Goal: Register for event/course

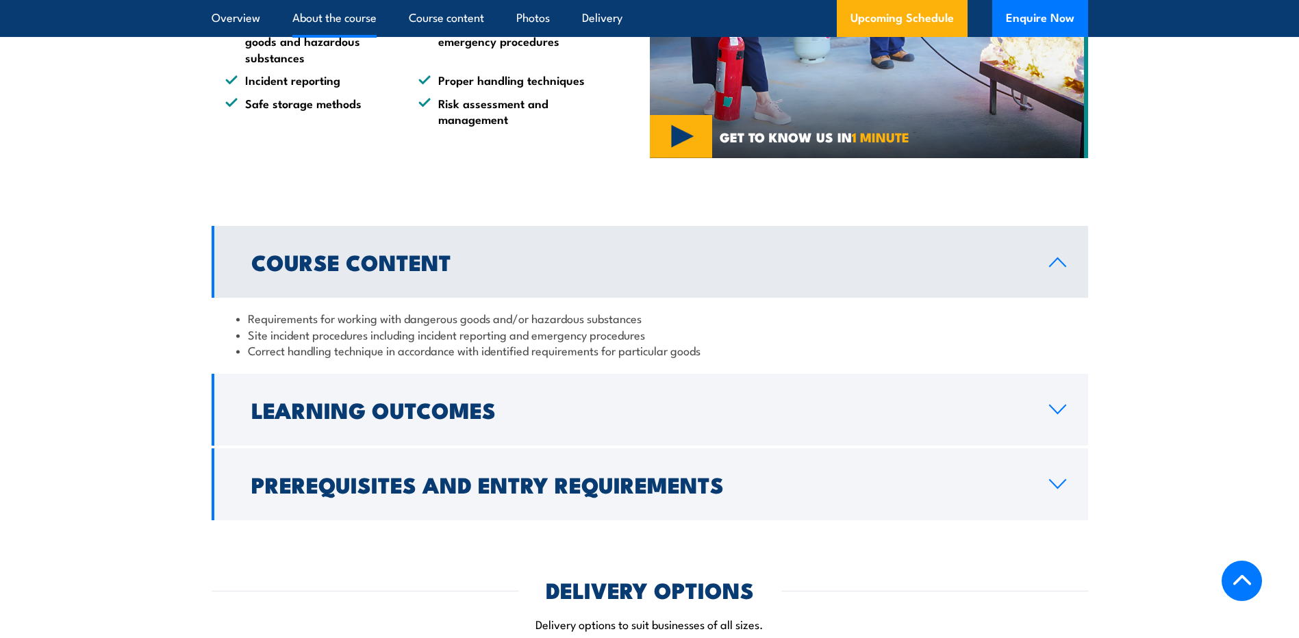
scroll to position [1096, 0]
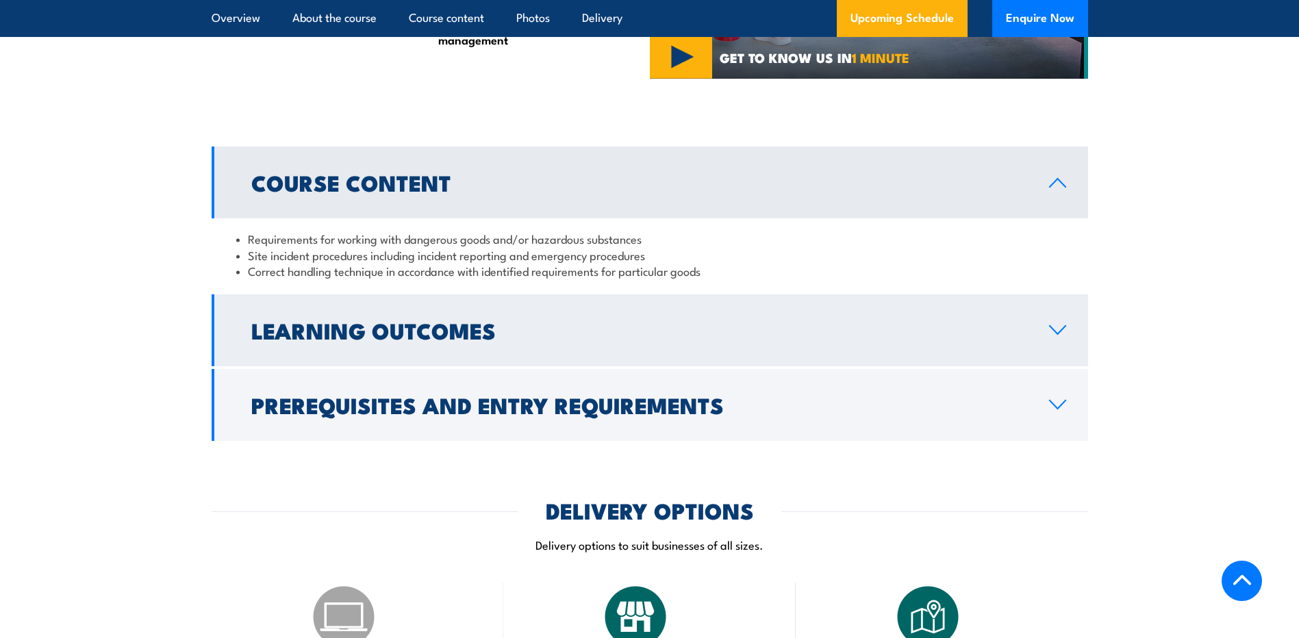
click at [591, 366] on link "Learning Outcomes" at bounding box center [650, 330] width 877 height 72
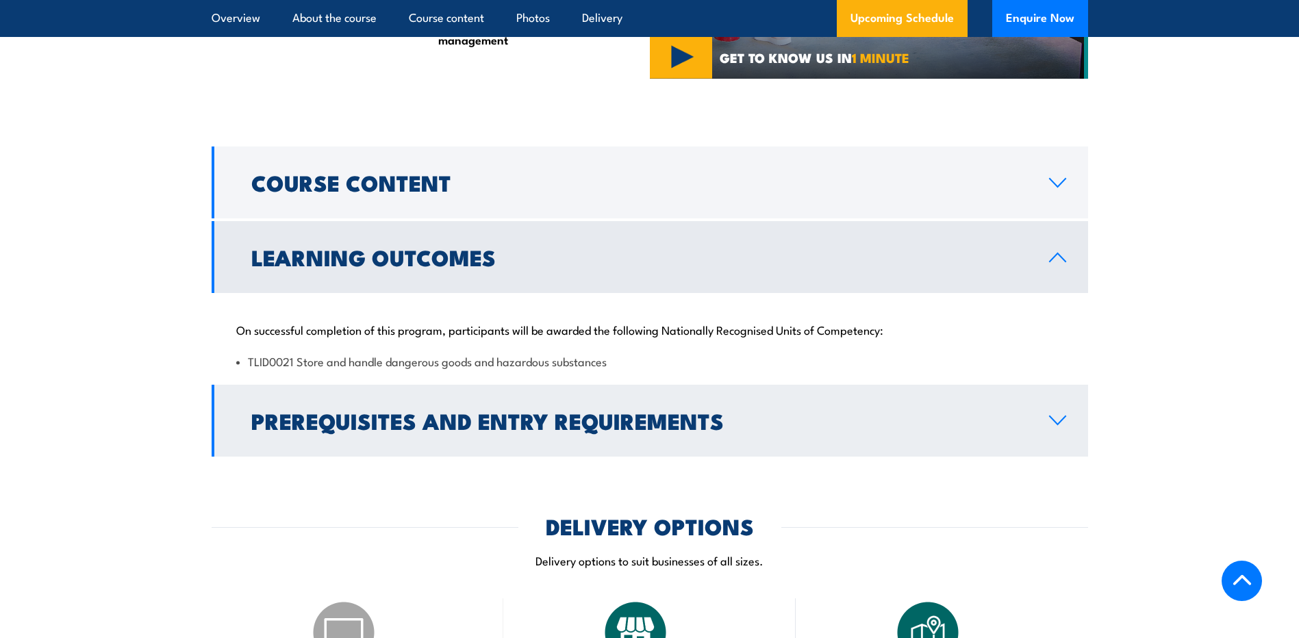
click at [556, 430] on h2 "Prerequisites and Entry Requirements" at bounding box center [639, 420] width 776 height 19
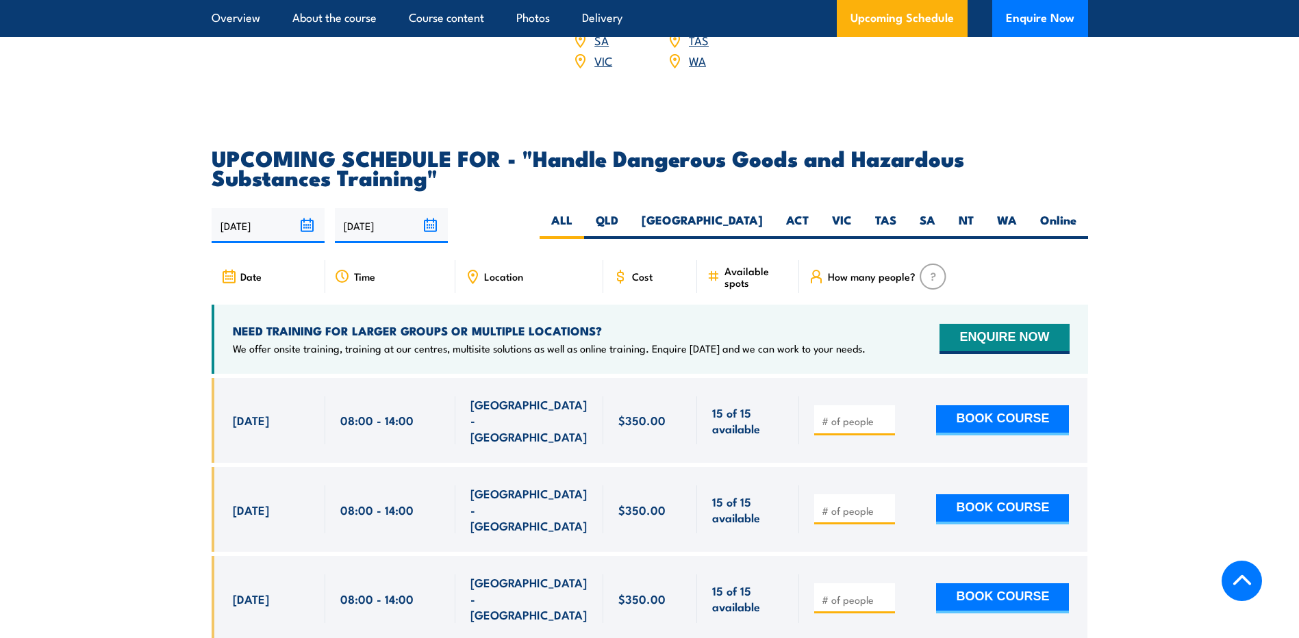
scroll to position [2123, 0]
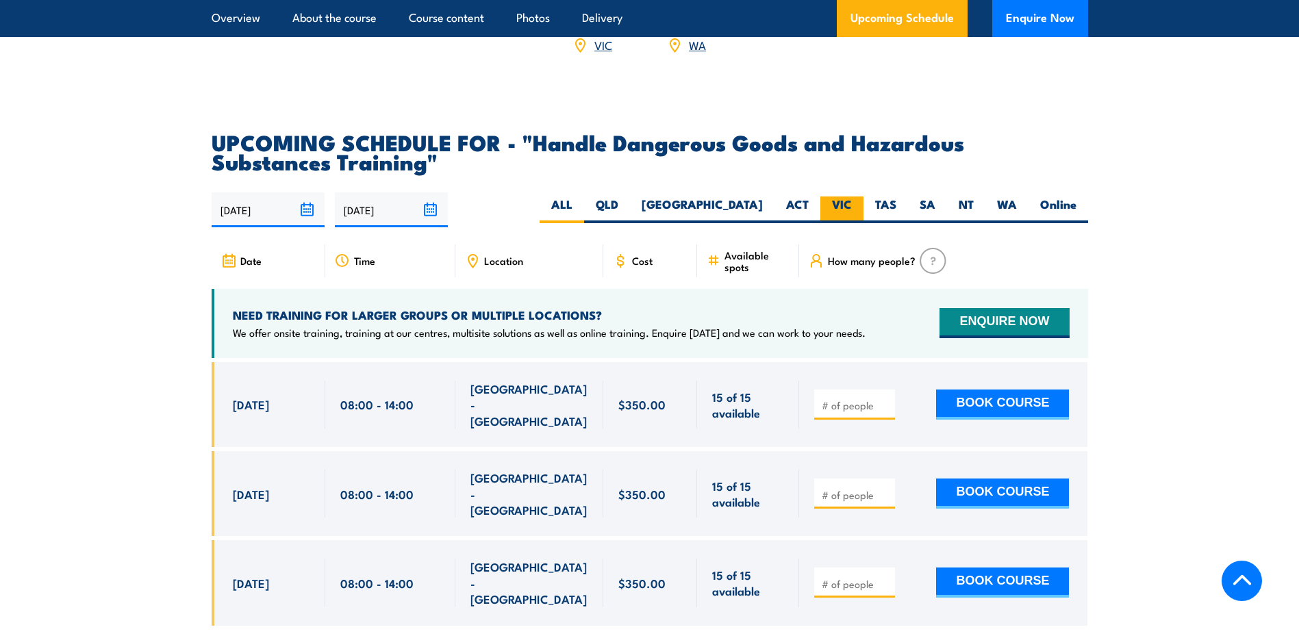
click at [835, 216] on label "VIC" at bounding box center [841, 210] width 43 height 27
click at [852, 205] on input "VIC" at bounding box center [856, 201] width 9 height 9
radio input "true"
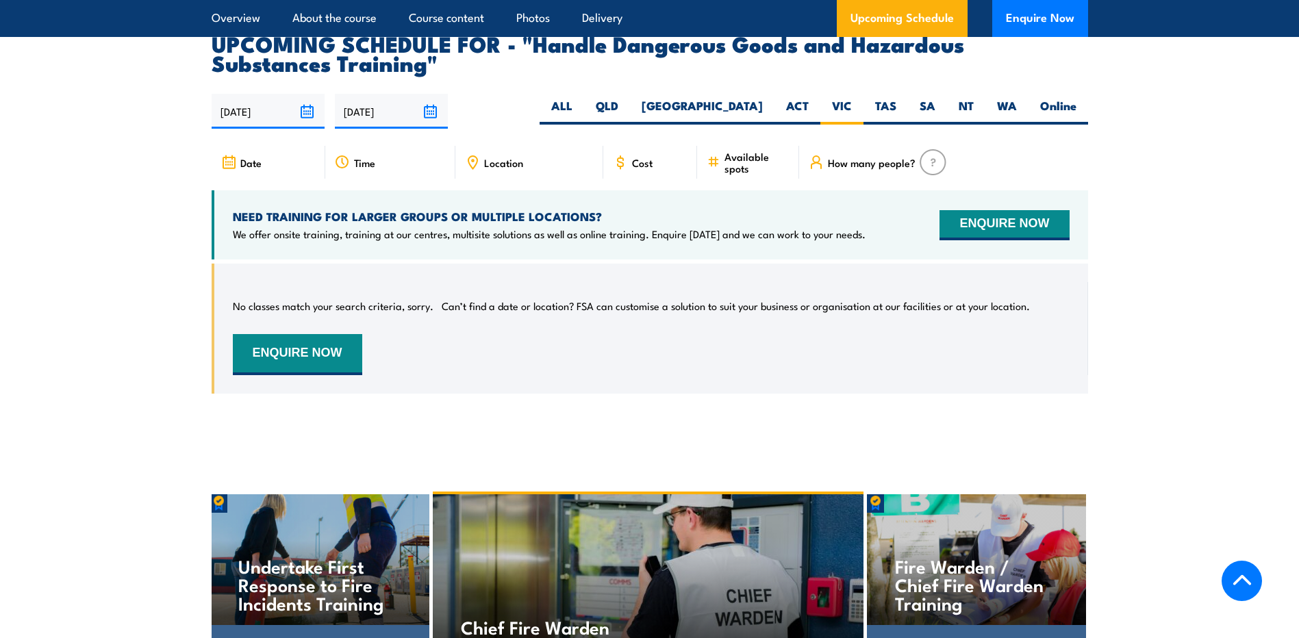
scroll to position [2087, 0]
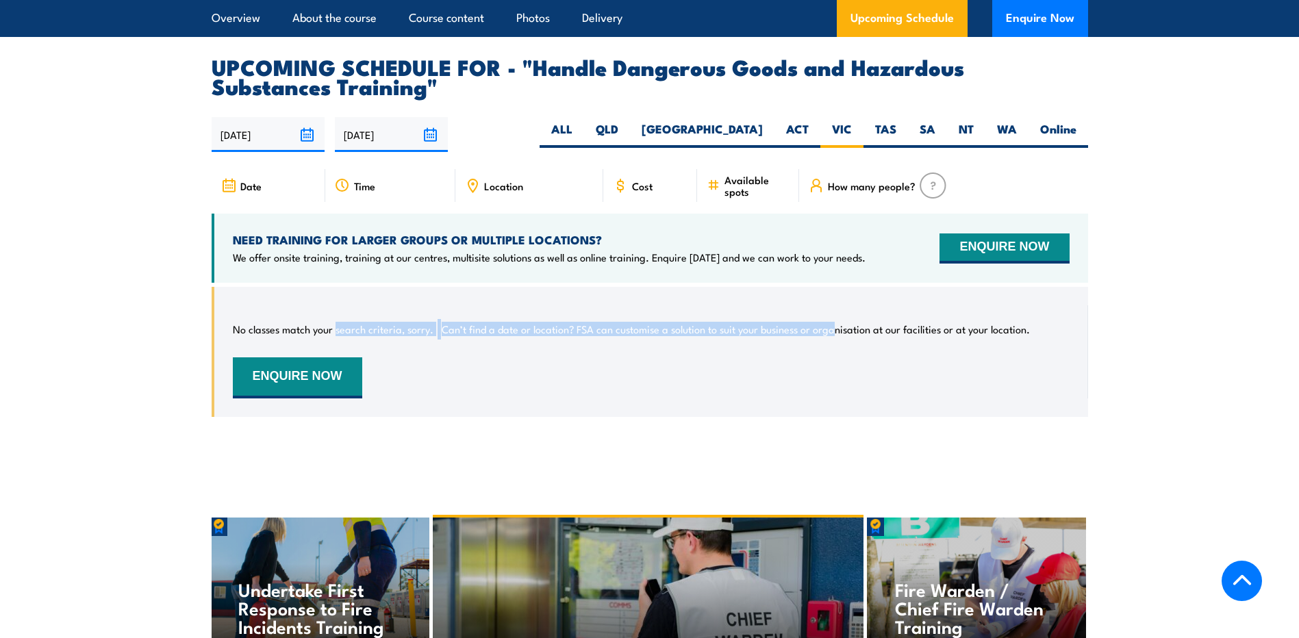
drag, startPoint x: 342, startPoint y: 338, endPoint x: 834, endPoint y: 327, distance: 492.5
click at [834, 327] on div "No classes match your search criteria, sorry. Can’t find a date or location? FS…" at bounding box center [651, 351] width 837 height 93
drag, startPoint x: 834, startPoint y: 328, endPoint x: 822, endPoint y: 375, distance: 48.0
click at [822, 375] on div "No classes match your search criteria, sorry. Can’t find a date or location? FS…" at bounding box center [651, 351] width 837 height 93
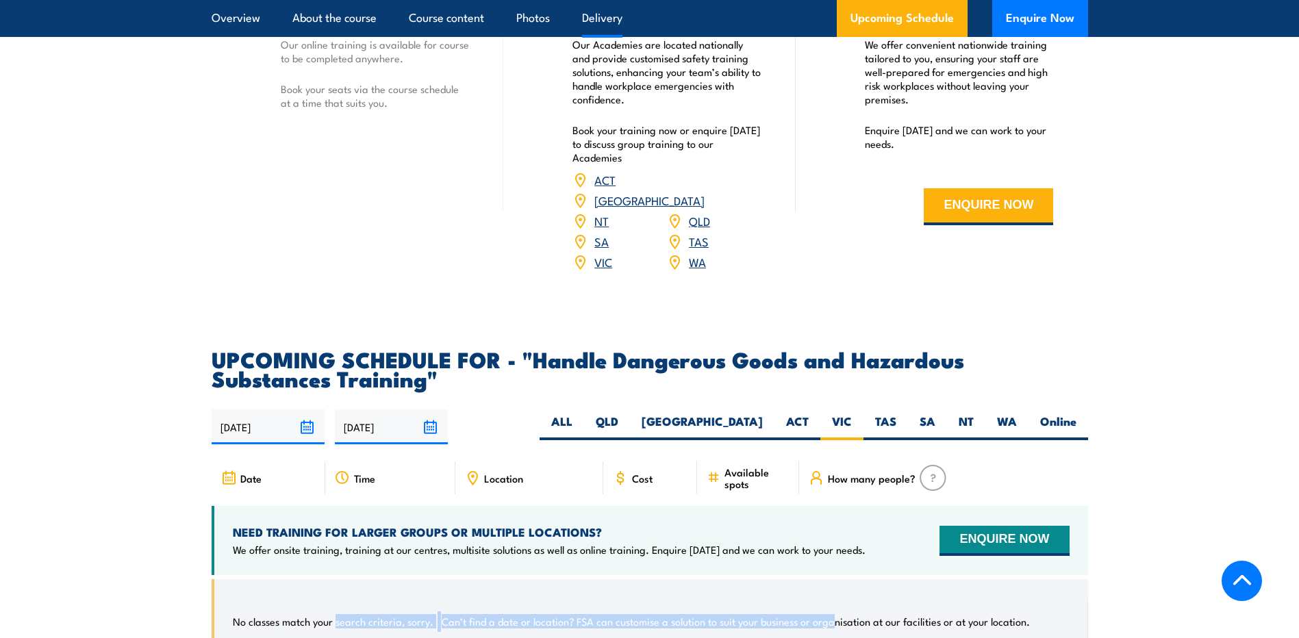
scroll to position [2019, 0]
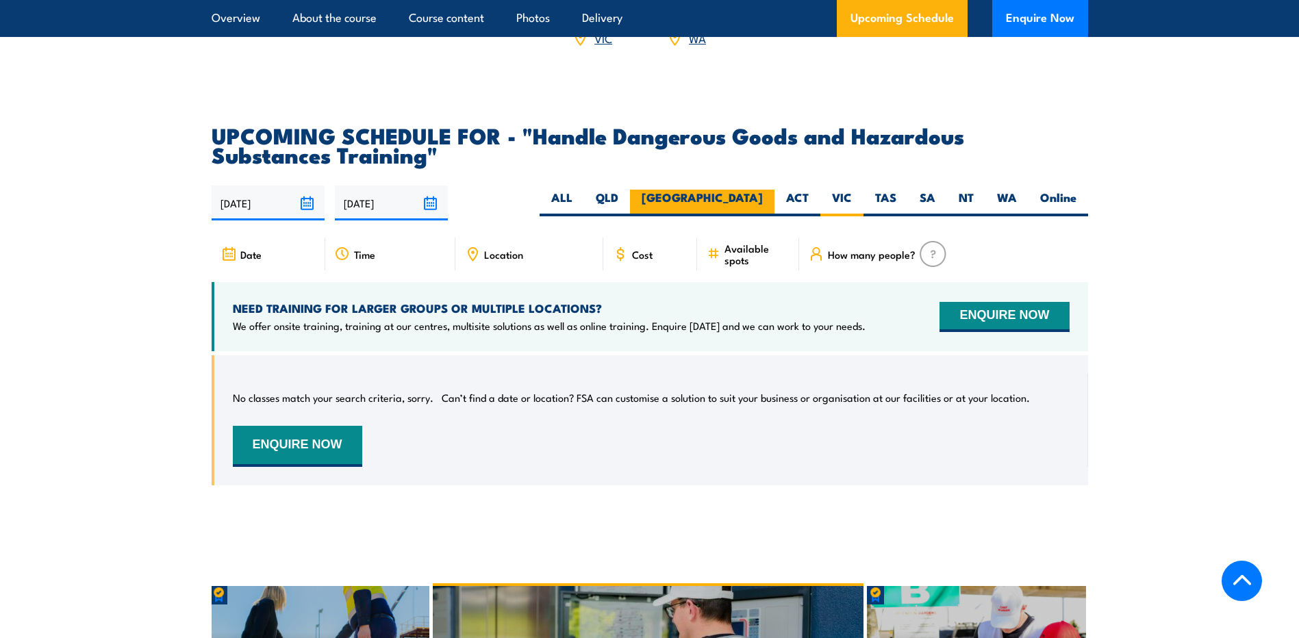
click at [743, 205] on label "[GEOGRAPHIC_DATA]" at bounding box center [702, 203] width 145 height 27
click at [763, 199] on input "[GEOGRAPHIC_DATA]" at bounding box center [767, 194] width 9 height 9
radio input "true"
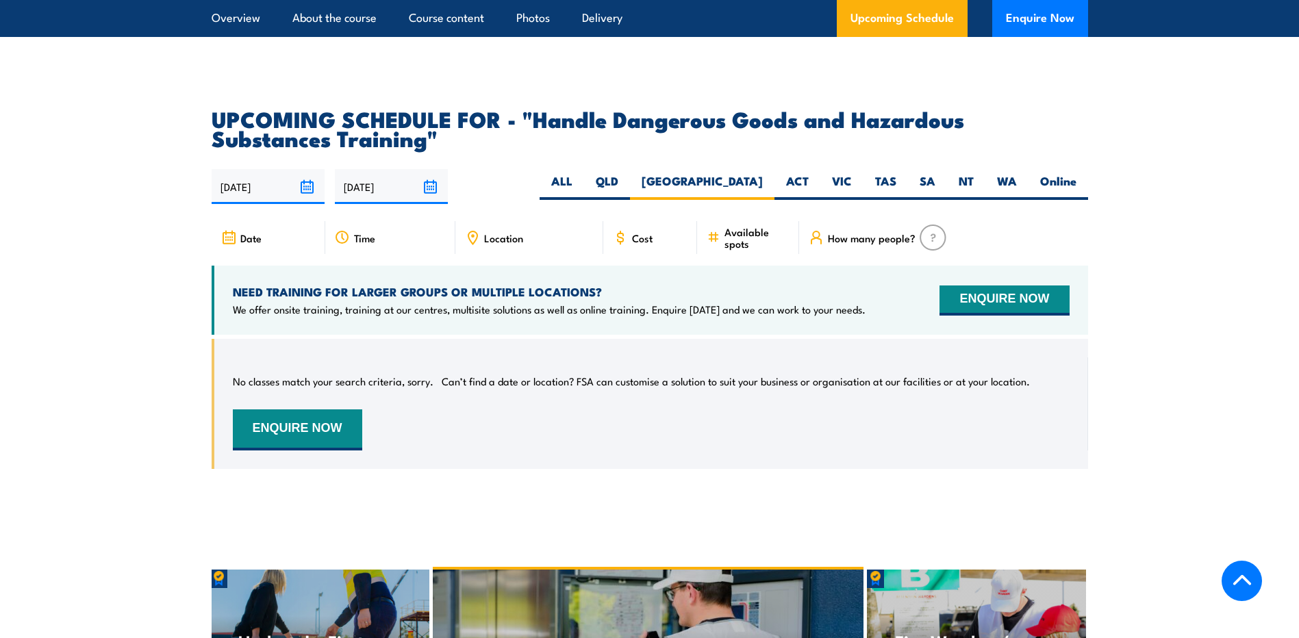
scroll to position [2019, 0]
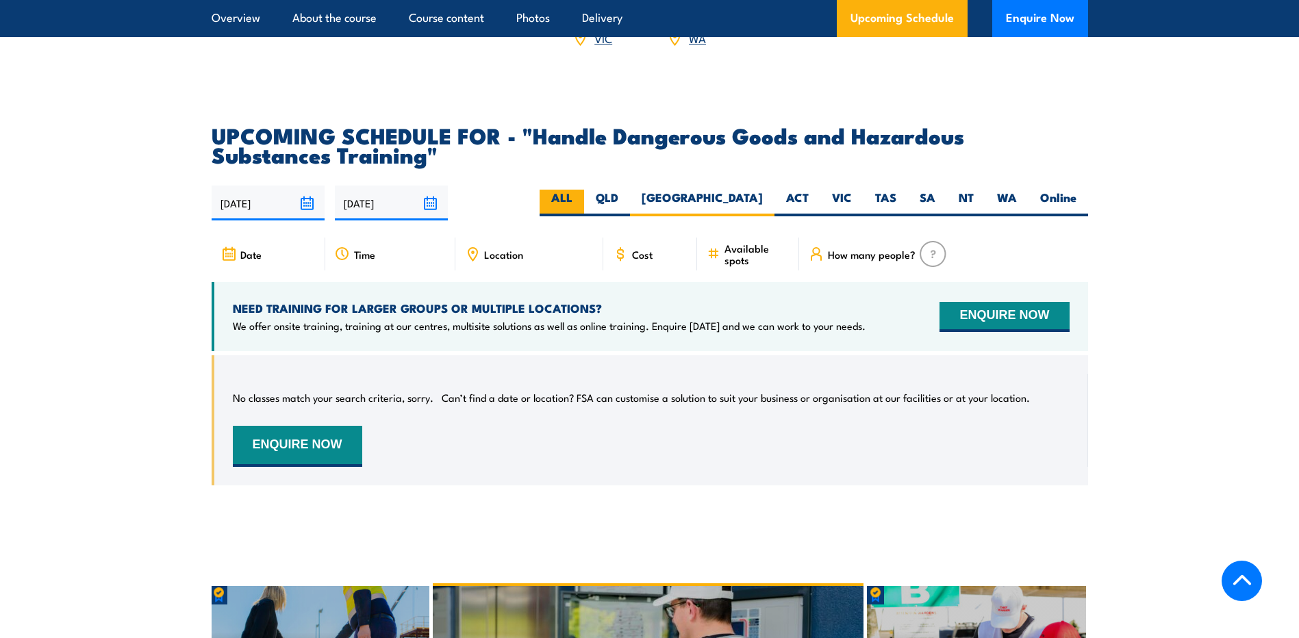
click at [584, 207] on label "ALL" at bounding box center [562, 203] width 45 height 27
click at [581, 199] on input "ALL" at bounding box center [577, 194] width 9 height 9
radio input "true"
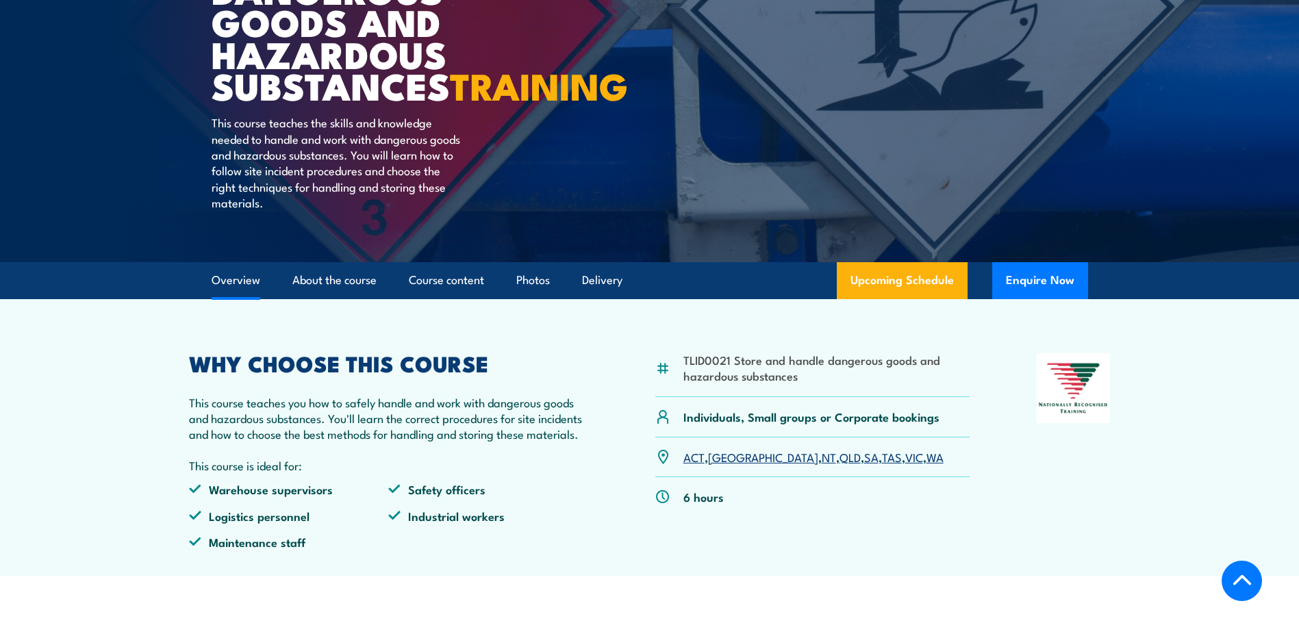
scroll to position [238, 0]
